Goal: Task Accomplishment & Management: Complete application form

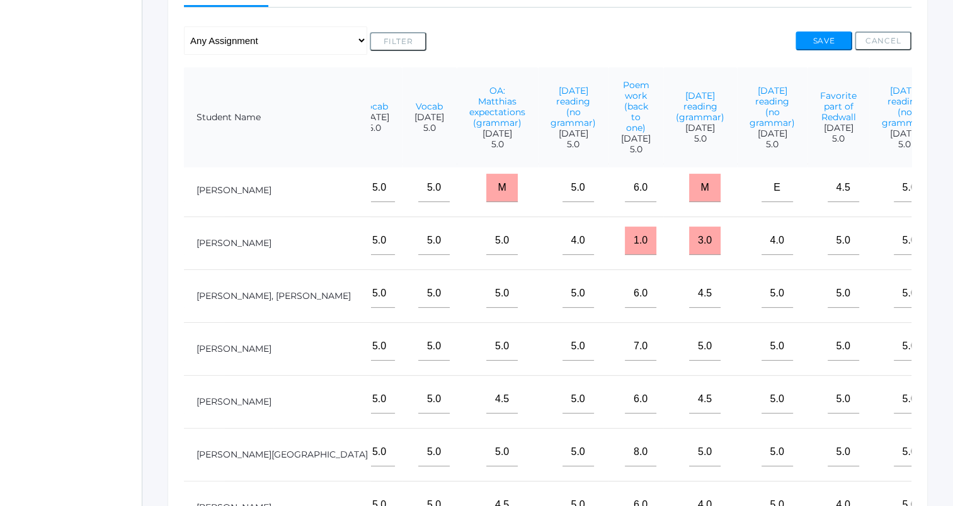
scroll to position [282, 0]
click at [814, 40] on button "Save" at bounding box center [823, 39] width 57 height 19
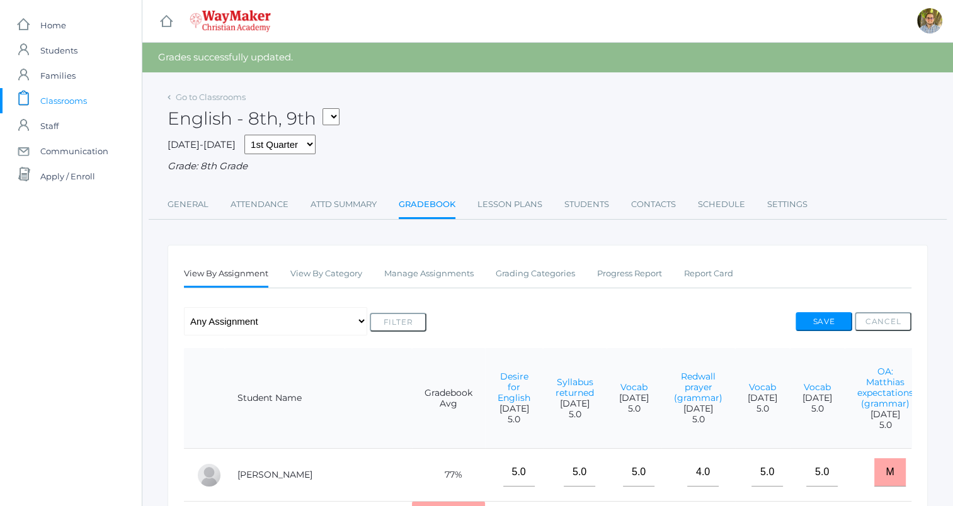
click at [57, 99] on span "Classrooms" at bounding box center [63, 100] width 47 height 25
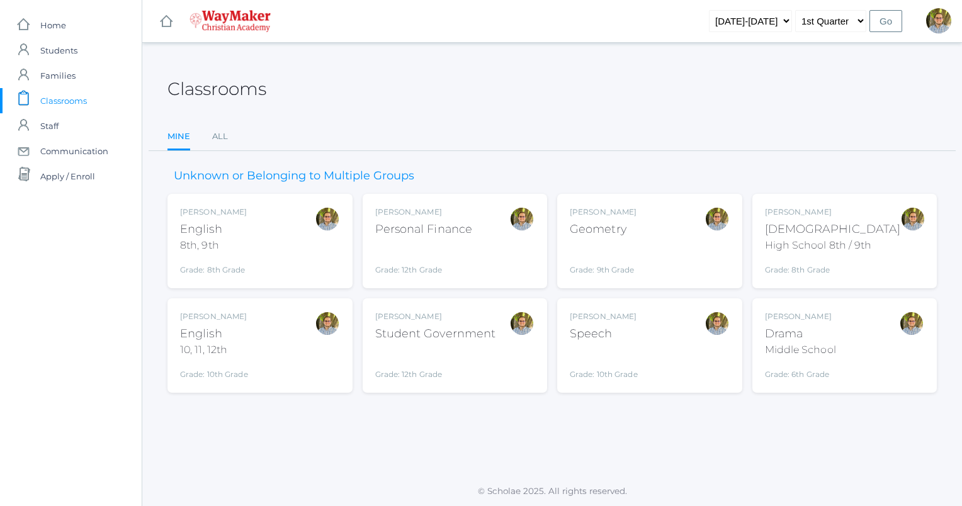
click at [882, 211] on div "Kylen Braileanu Bible High School 8th / 9th Grade: 8th Grade HSBIBLE" at bounding box center [845, 241] width 160 height 69
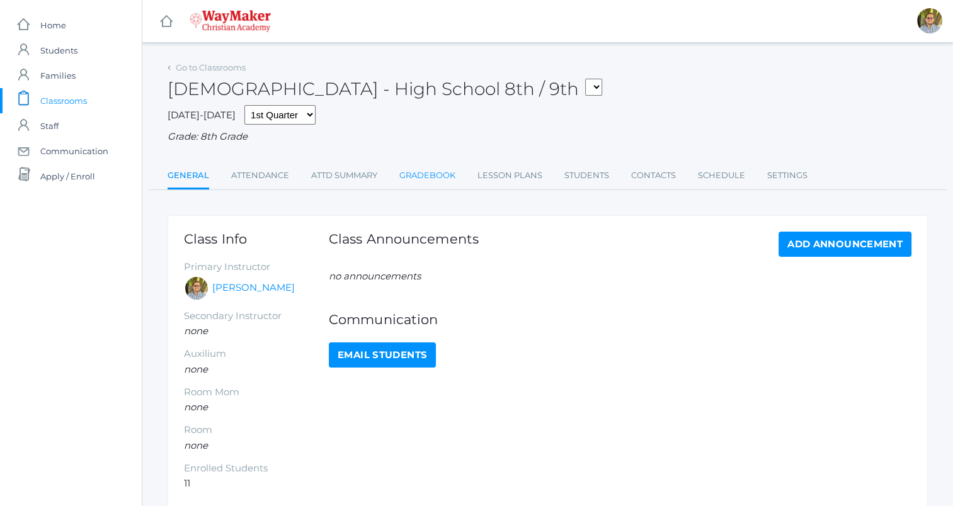
click at [417, 169] on link "Gradebook" at bounding box center [427, 175] width 56 height 25
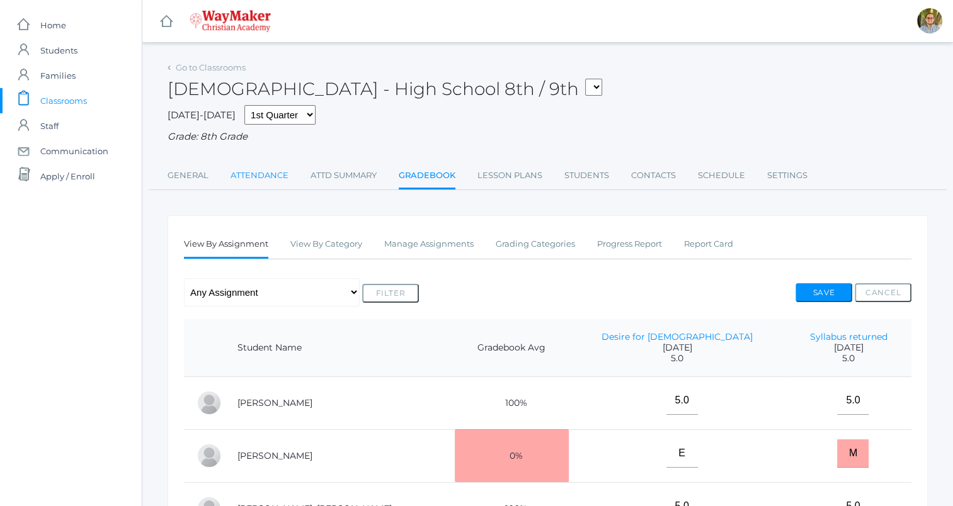
click at [260, 171] on link "Attendance" at bounding box center [259, 175] width 58 height 25
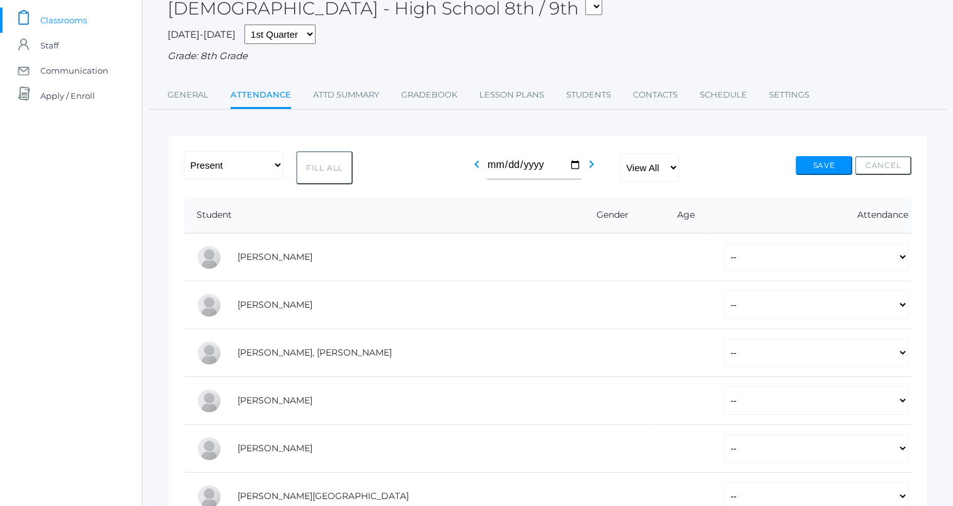
scroll to position [83, 0]
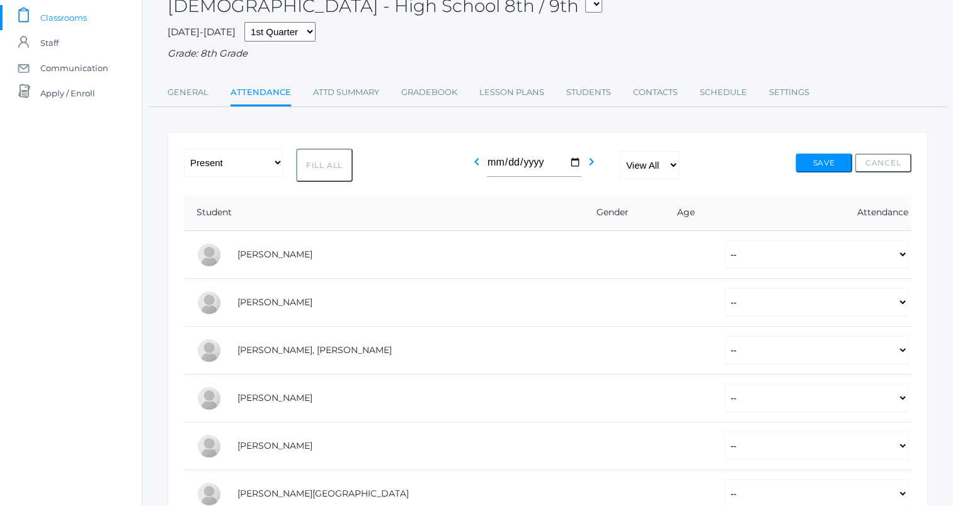
click at [332, 162] on button "Fill All" at bounding box center [324, 165] width 57 height 33
select select "P"
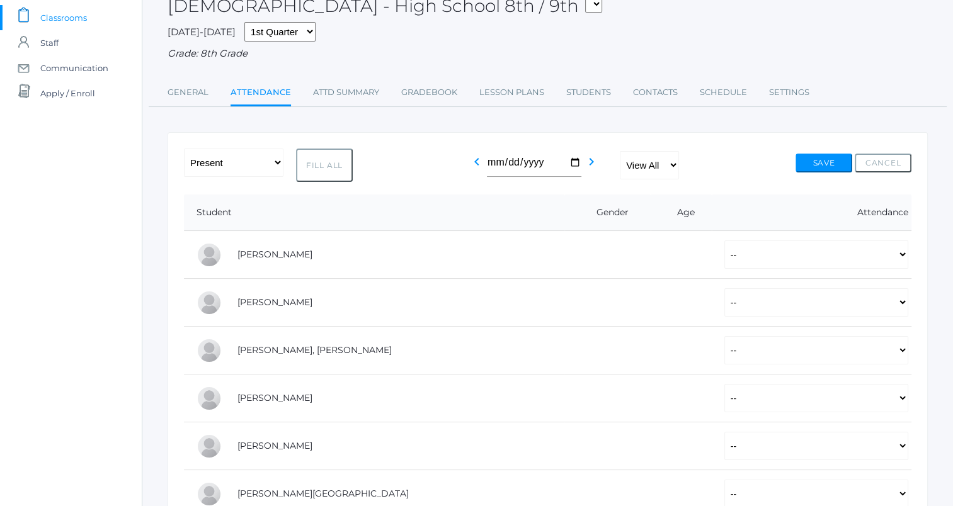
select select "P"
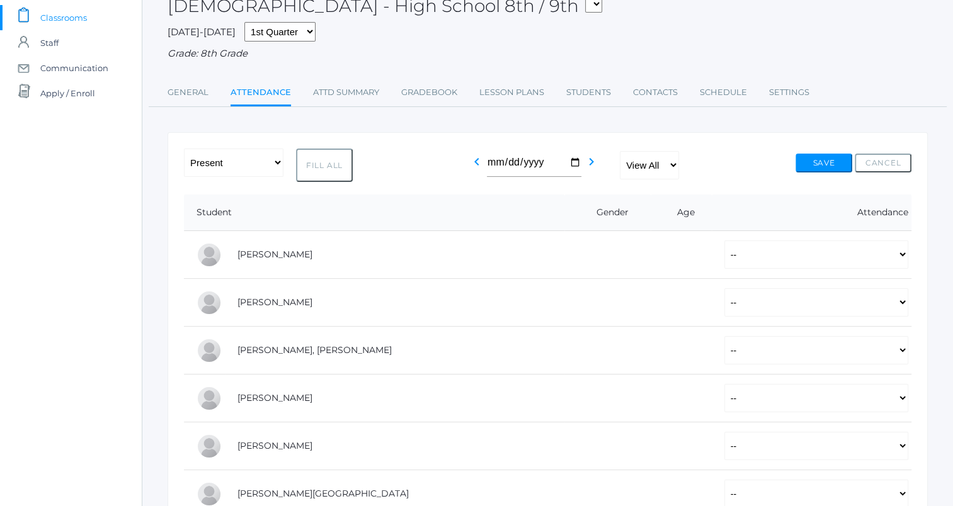
select select "P"
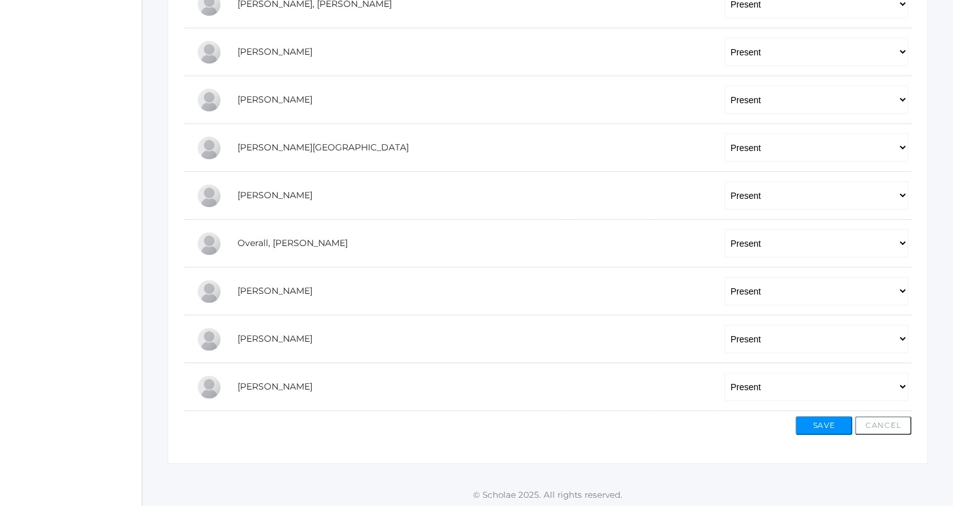
scroll to position [431, 0]
click at [724, 242] on select "-- Present Tardy Excused Tardy Unexcused Absent Excused Absent Unexcused" at bounding box center [816, 242] width 184 height 28
select select "AE"
click at [724, 228] on select "-- Present Tardy Excused Tardy Unexcused Absent Excused Absent Unexcused" at bounding box center [816, 242] width 184 height 28
click at [820, 424] on button "Save" at bounding box center [823, 424] width 57 height 19
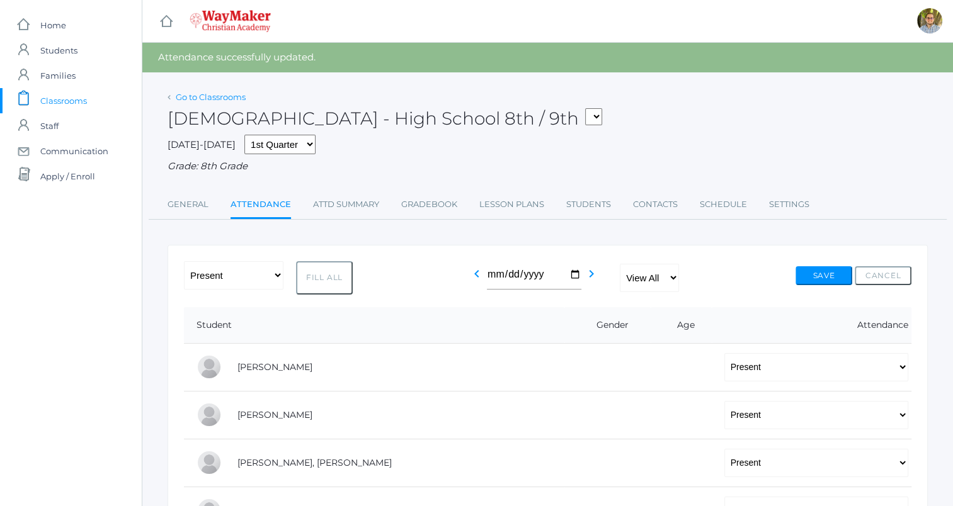
click at [201, 96] on link "Go to Classrooms" at bounding box center [211, 97] width 70 height 10
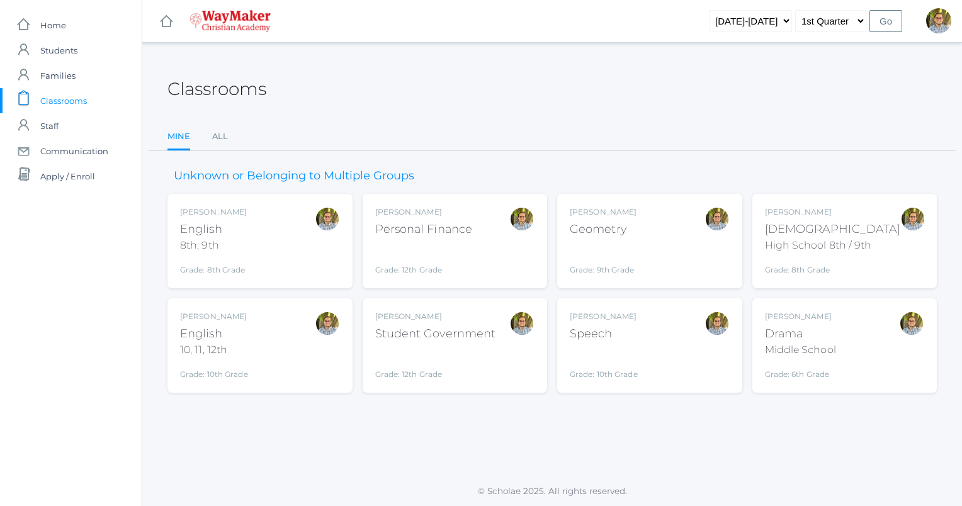
click at [263, 227] on div "Kylen Braileanu English 8th, 9th Grade: 8th Grade 08ENGLISH" at bounding box center [260, 241] width 160 height 69
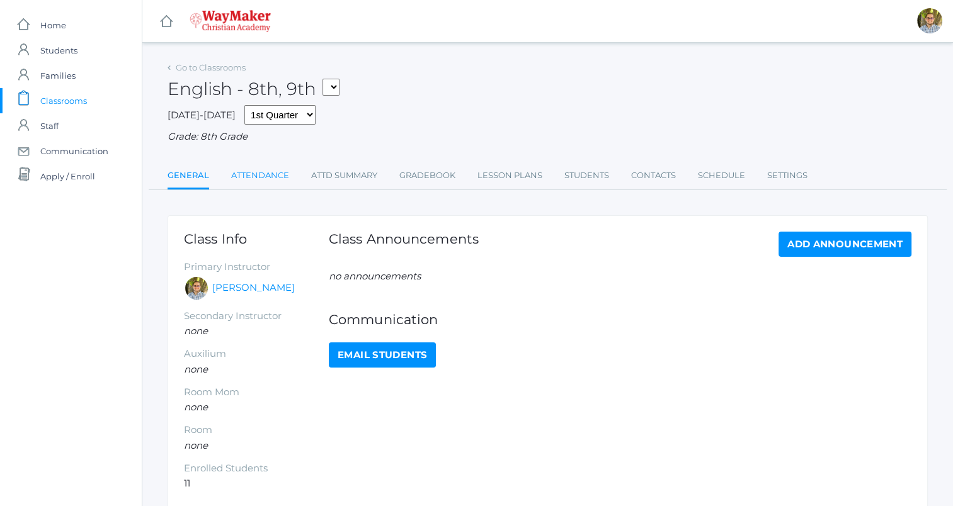
click at [256, 170] on link "Attendance" at bounding box center [260, 175] width 58 height 25
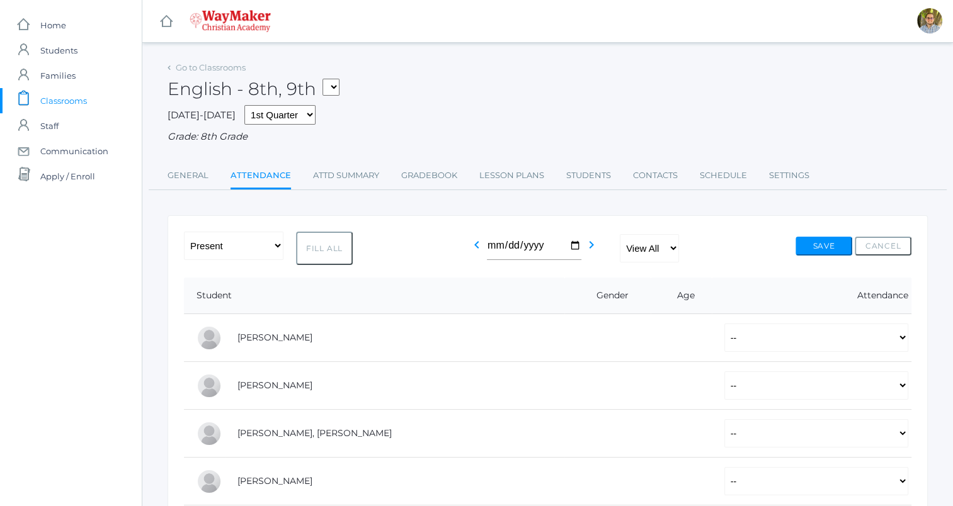
click at [316, 256] on button "Fill All" at bounding box center [324, 248] width 57 height 33
select select "P"
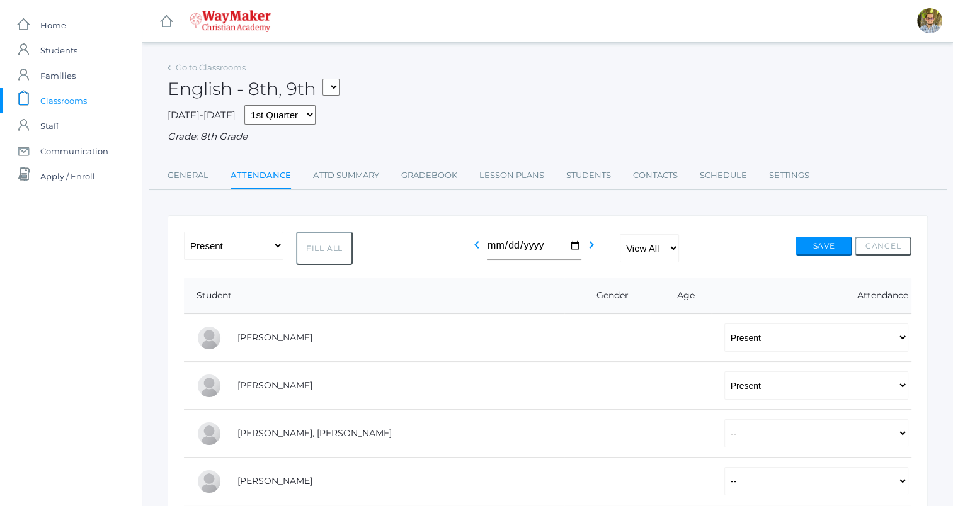
select select "P"
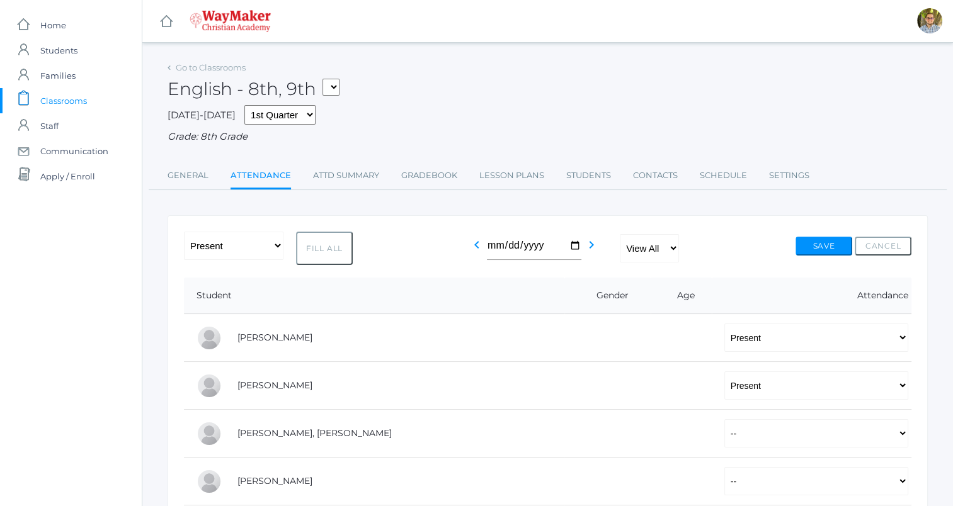
select select "P"
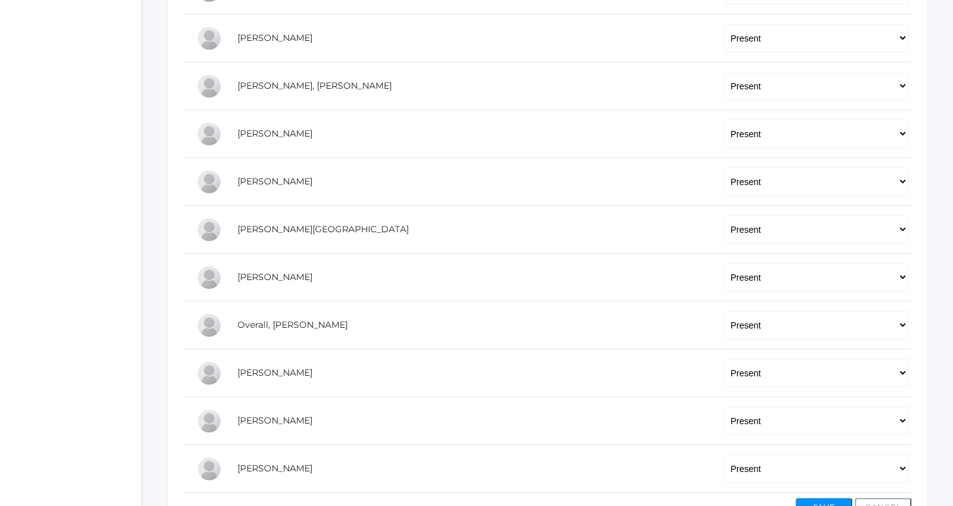
scroll to position [431, 0]
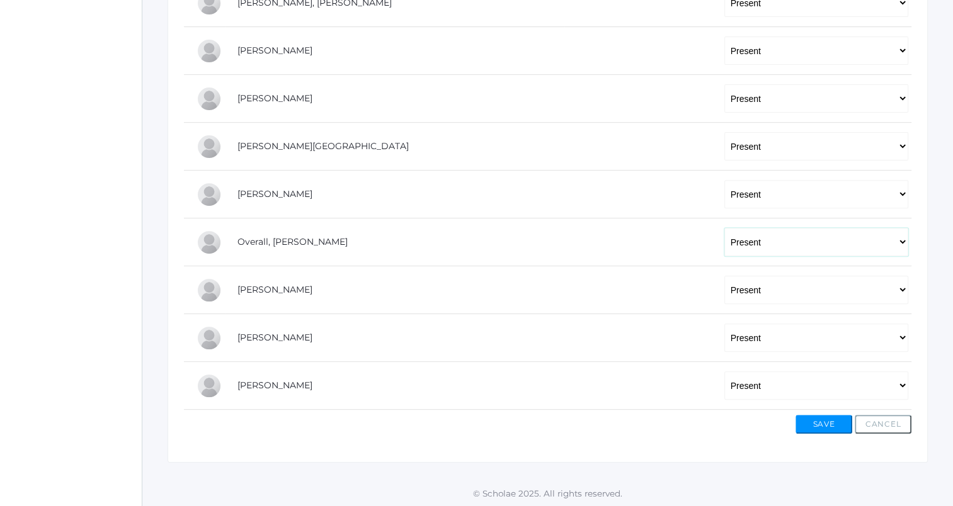
click at [778, 249] on select "-- Present Tardy Excused Tardy Unexcused Absent Excused Absent Unexcused" at bounding box center [816, 242] width 184 height 28
select select "AE"
click at [724, 228] on select "-- Present Tardy Excused Tardy Unexcused Absent Excused Absent Unexcused" at bounding box center [816, 242] width 184 height 28
click at [835, 421] on button "Save" at bounding box center [823, 424] width 57 height 19
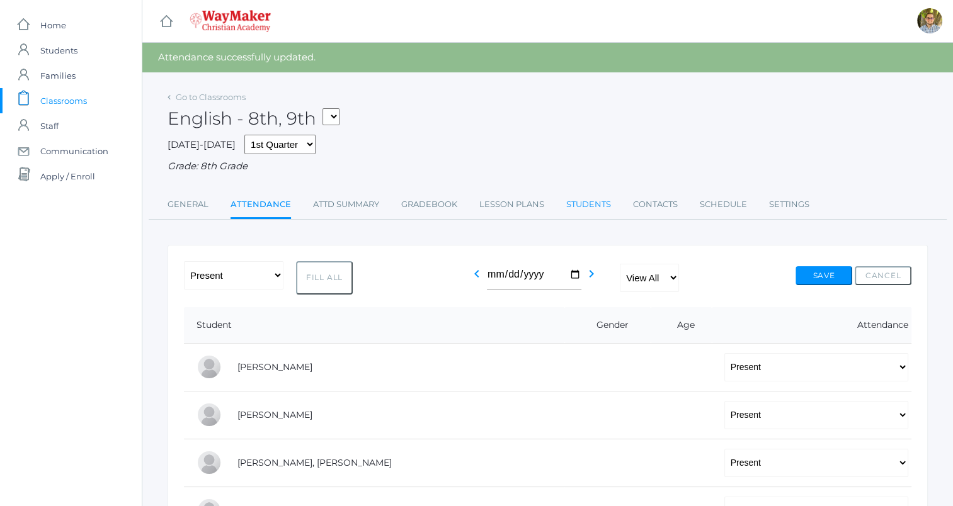
click at [576, 201] on link "Students" at bounding box center [588, 204] width 45 height 25
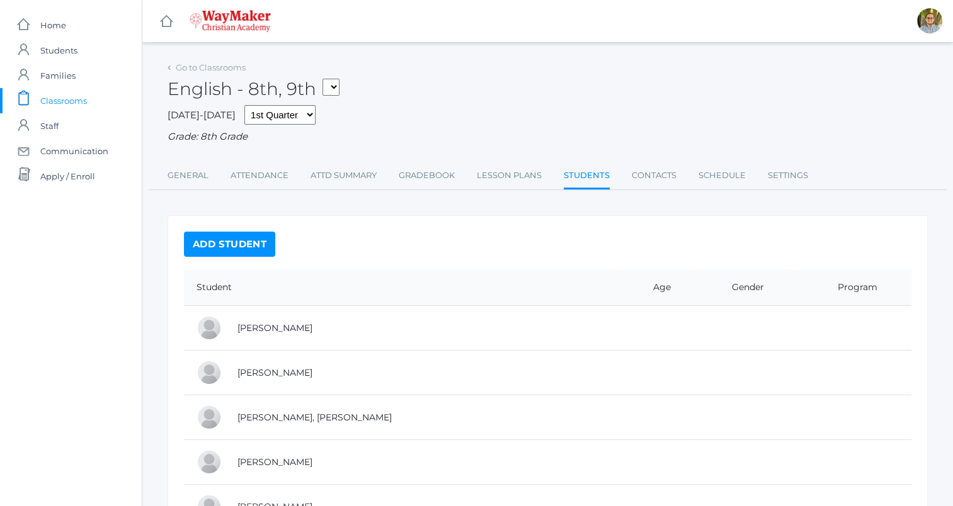
click at [91, 96] on link "icons/clipboard/plain Created with Sketch. Classrooms" at bounding box center [71, 100] width 142 height 25
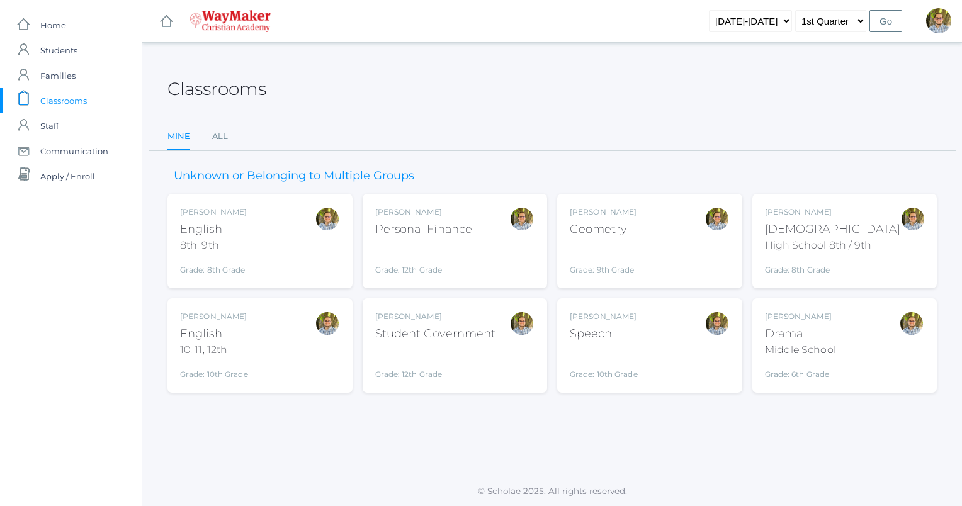
click at [297, 340] on div "[PERSON_NAME] English 10, 11, 12th Grade: 10th Grade HSENGLISH" at bounding box center [260, 345] width 160 height 69
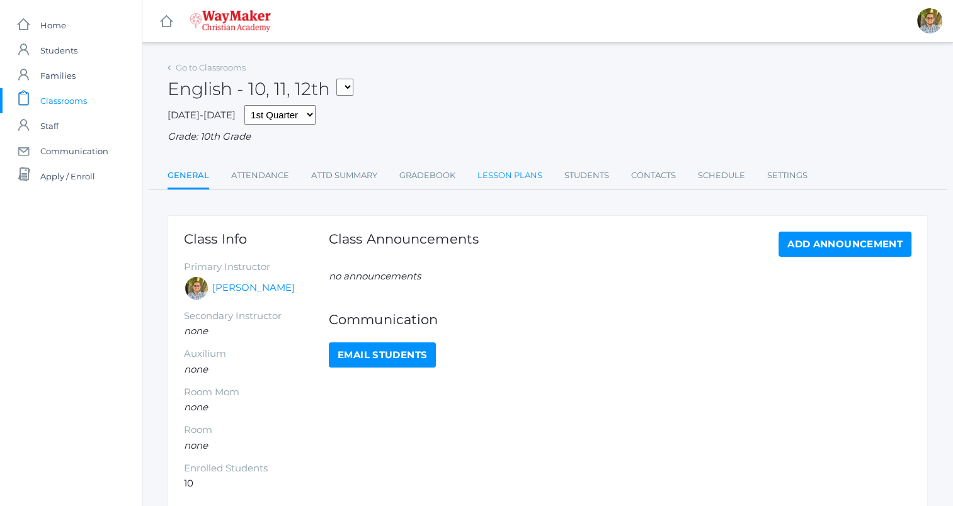
click at [497, 169] on link "Lesson Plans" at bounding box center [509, 175] width 65 height 25
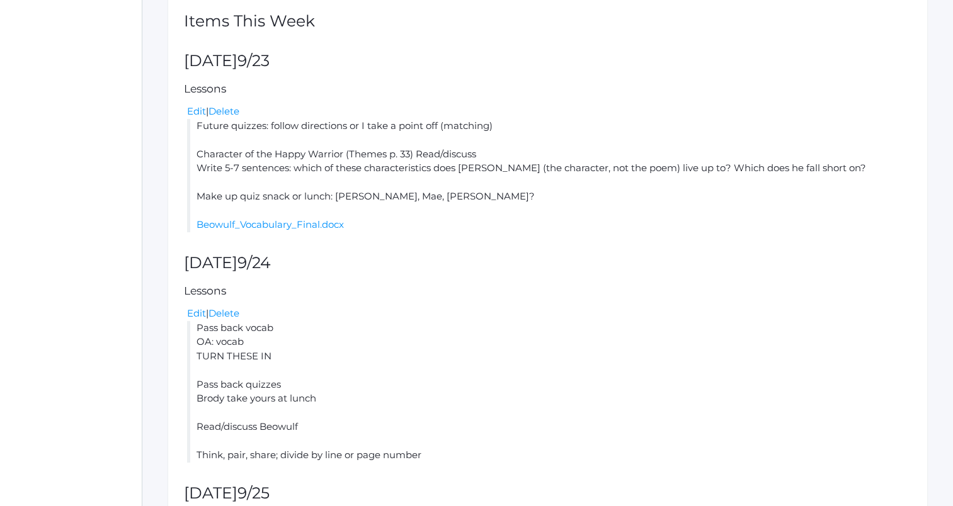
scroll to position [281, 0]
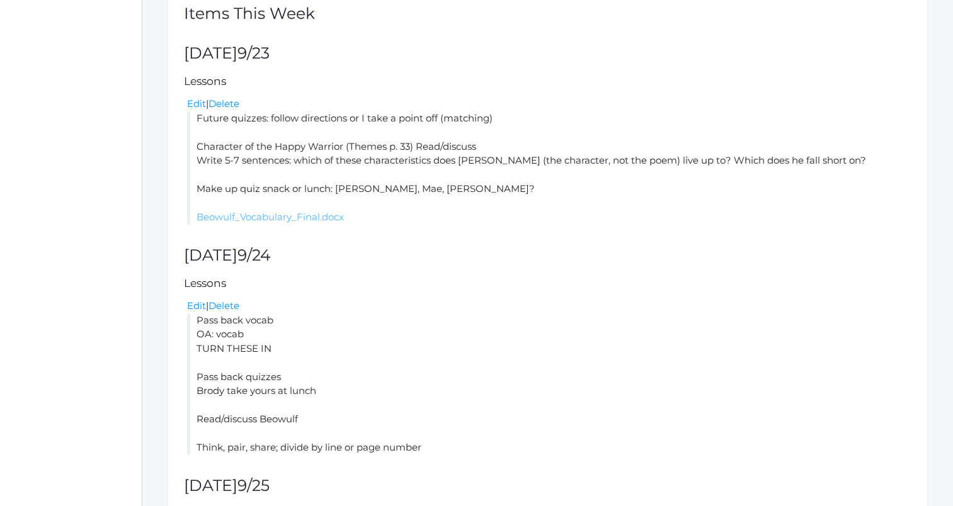
click at [302, 212] on link "Beowulf_Vocabulary_Final.docx" at bounding box center [269, 217] width 147 height 12
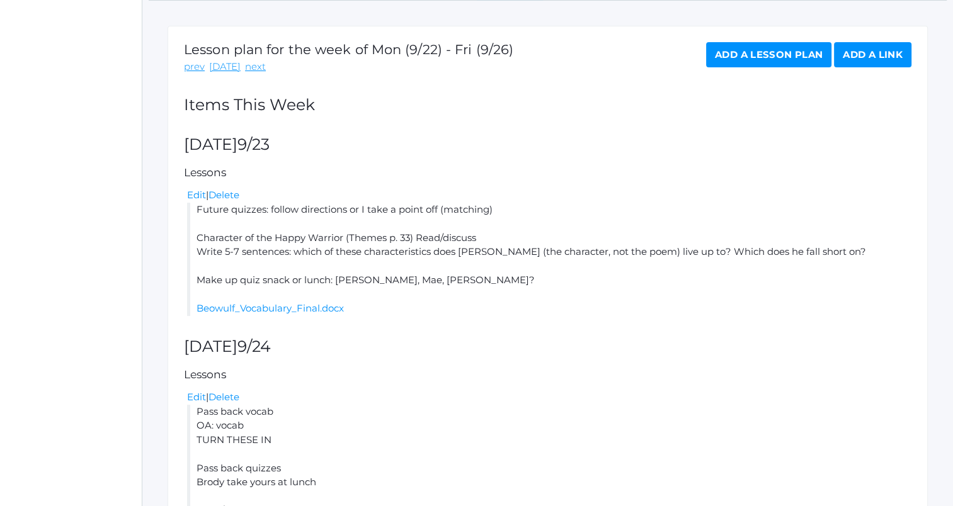
scroll to position [0, 0]
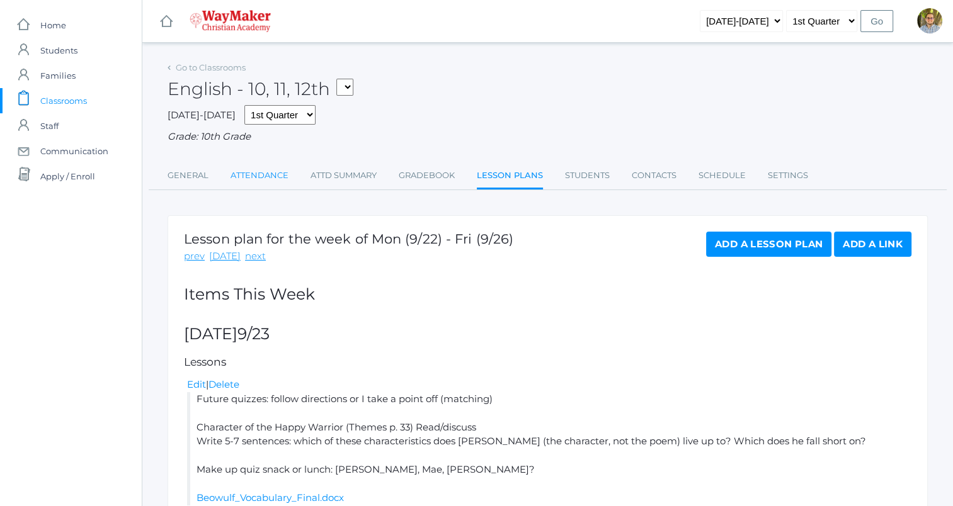
click at [258, 183] on link "Attendance" at bounding box center [259, 175] width 58 height 25
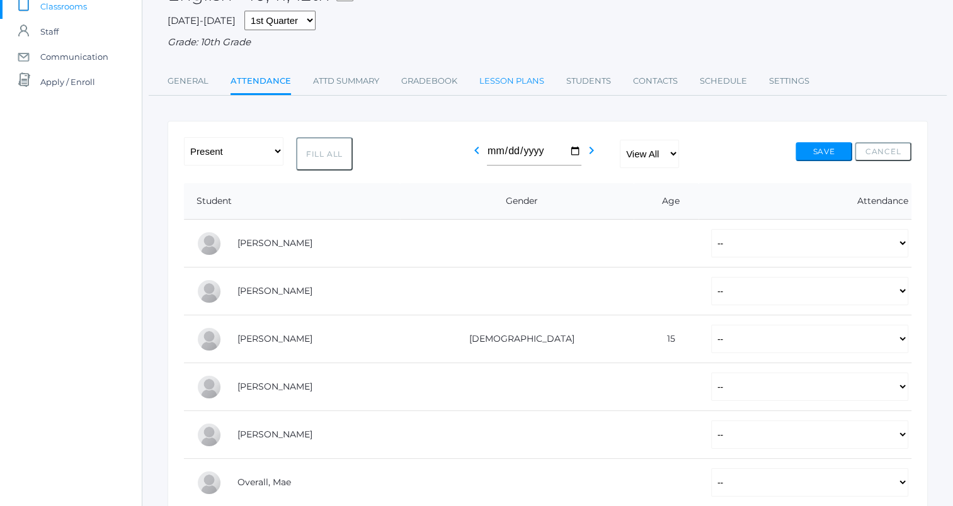
scroll to position [101, 0]
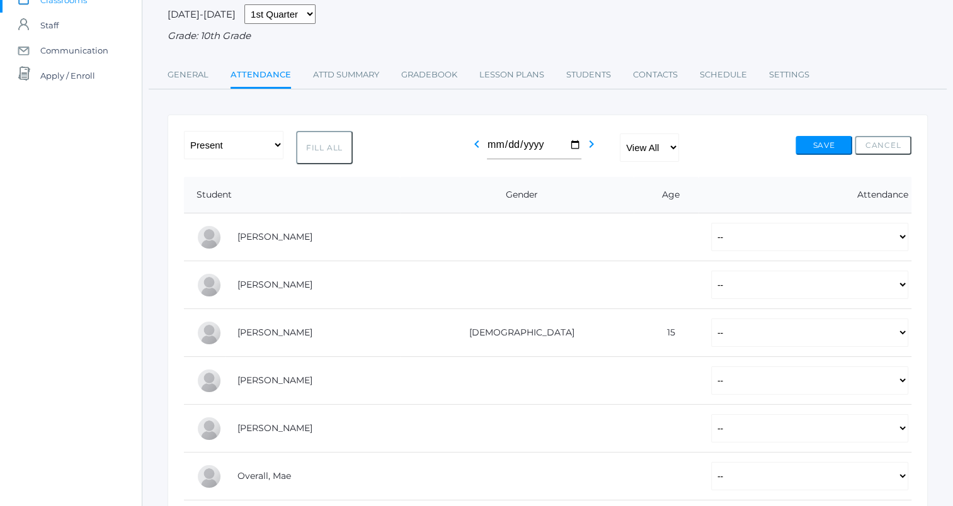
click at [325, 149] on button "Fill All" at bounding box center [324, 147] width 57 height 33
select select "P"
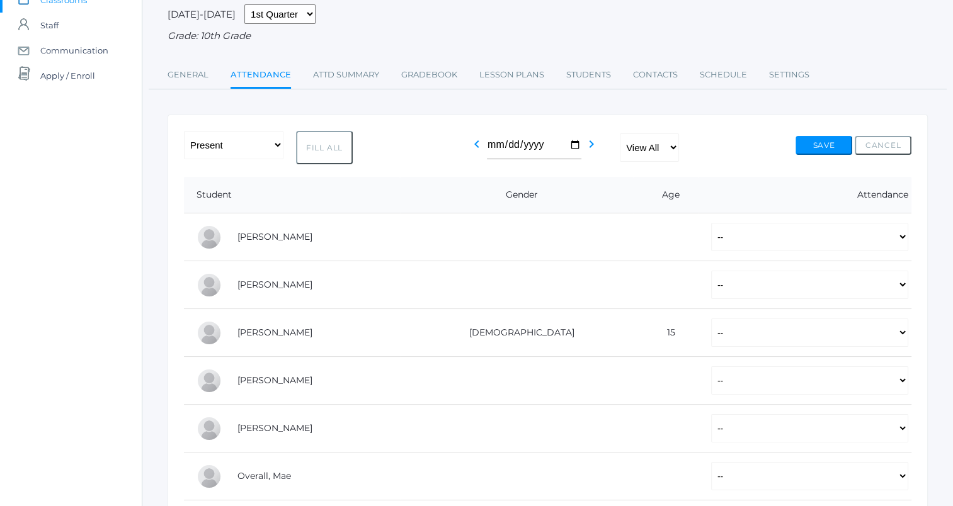
select select "P"
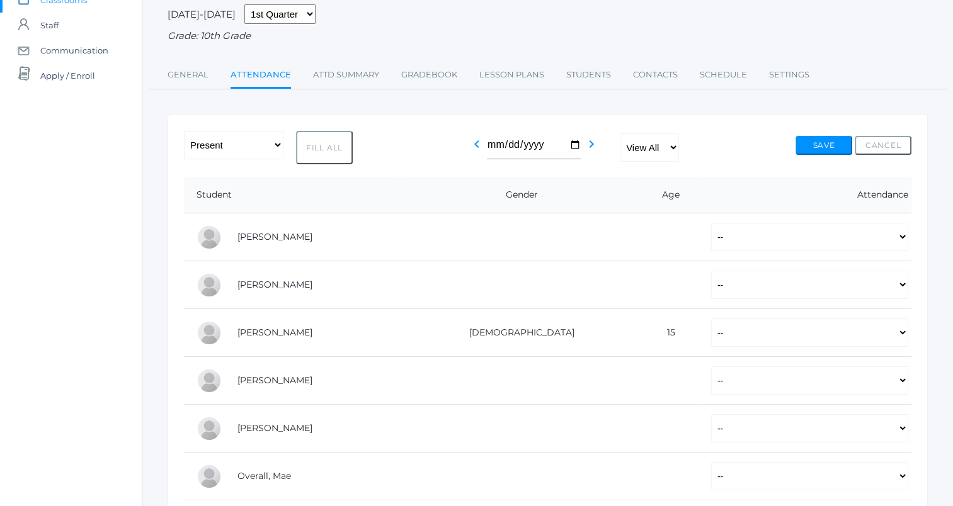
select select "P"
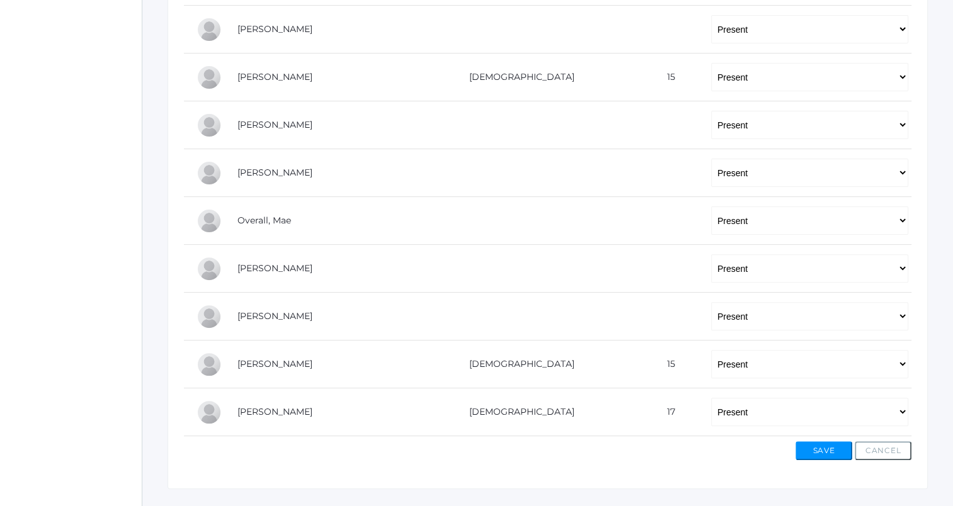
scroll to position [358, 0]
click at [722, 122] on select "-- Present Tardy Excused Tardy Unexcused Absent Excused Absent Unexcused" at bounding box center [809, 124] width 197 height 28
select select "AE"
click at [711, 110] on select "-- Present Tardy Excused Tardy Unexcused Absent Excused Absent Unexcused" at bounding box center [809, 124] width 197 height 28
drag, startPoint x: 576, startPoint y: 212, endPoint x: 695, endPoint y: 164, distance: 127.5
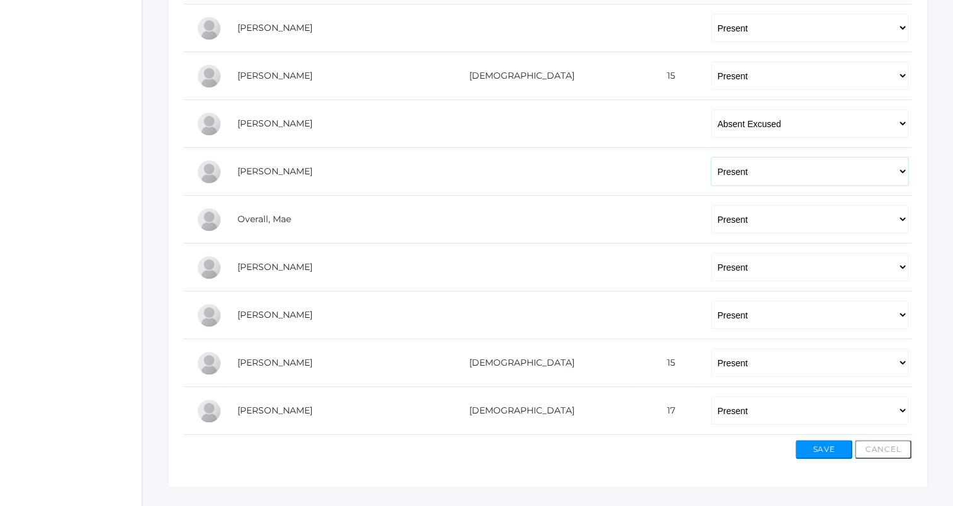
click at [711, 164] on select "-- Present Tardy Excused Tardy Unexcused Absent Excused Absent Unexcused" at bounding box center [809, 171] width 197 height 28
select select "AE"
click at [711, 157] on select "-- Present Tardy Excused Tardy Unexcused Absent Excused Absent Unexcused" at bounding box center [809, 171] width 197 height 28
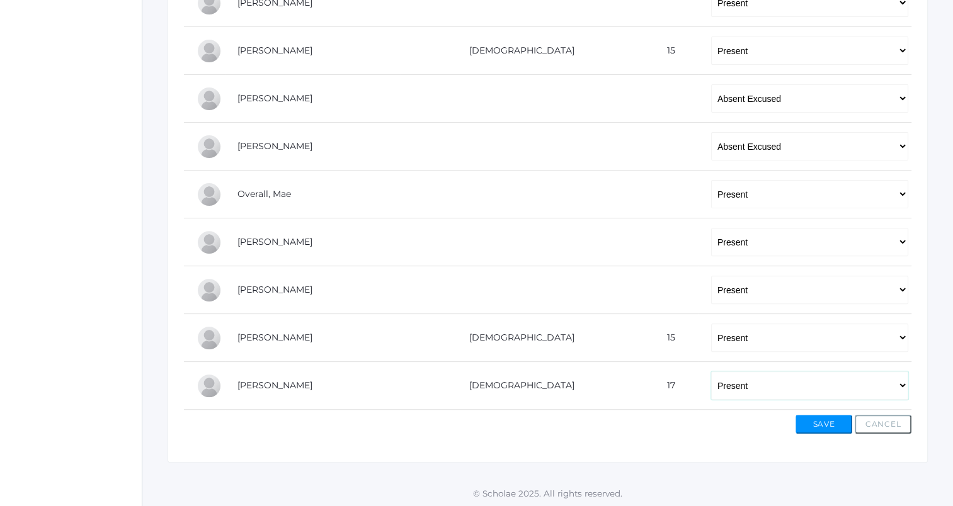
click at [711, 390] on select "-- Present Tardy Excused Tardy Unexcused Absent Excused Absent Unexcused" at bounding box center [809, 386] width 197 height 28
select select "AE"
click at [711, 372] on select "-- Present Tardy Excused Tardy Unexcused Absent Excused Absent Unexcused" at bounding box center [809, 386] width 197 height 28
click at [823, 422] on button "Save" at bounding box center [823, 424] width 57 height 19
